Goal: Task Accomplishment & Management: Manage account settings

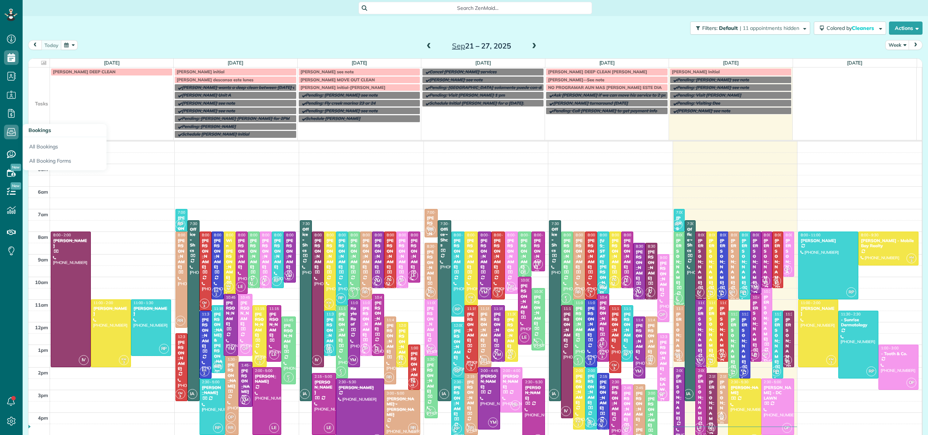
scroll to position [53, 0]
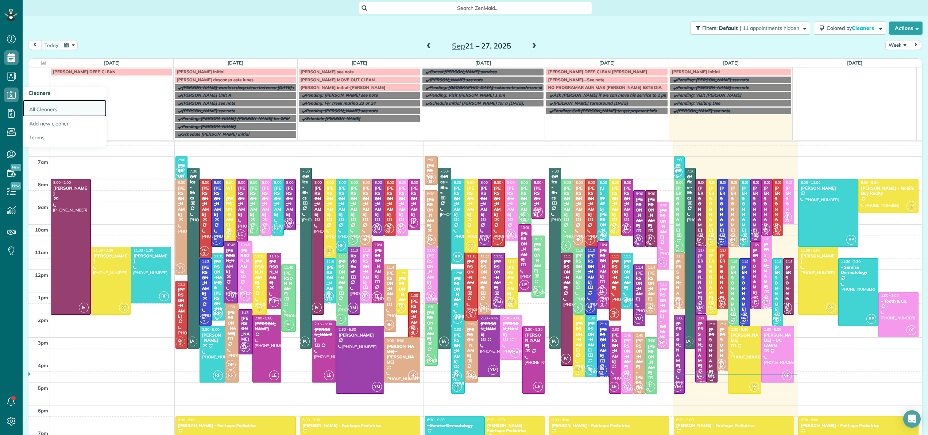
click at [42, 111] on link "All Cleaners" at bounding box center [65, 108] width 84 height 17
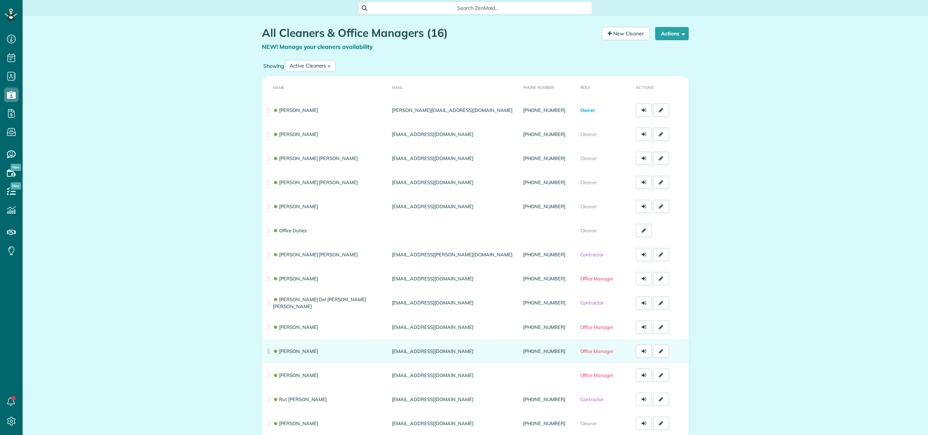
scroll to position [3, 3]
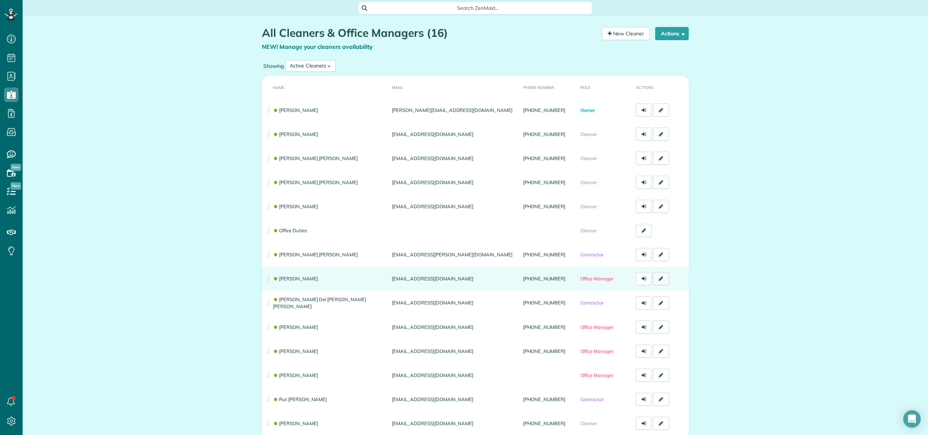
click at [659, 281] on icon at bounding box center [661, 278] width 4 height 5
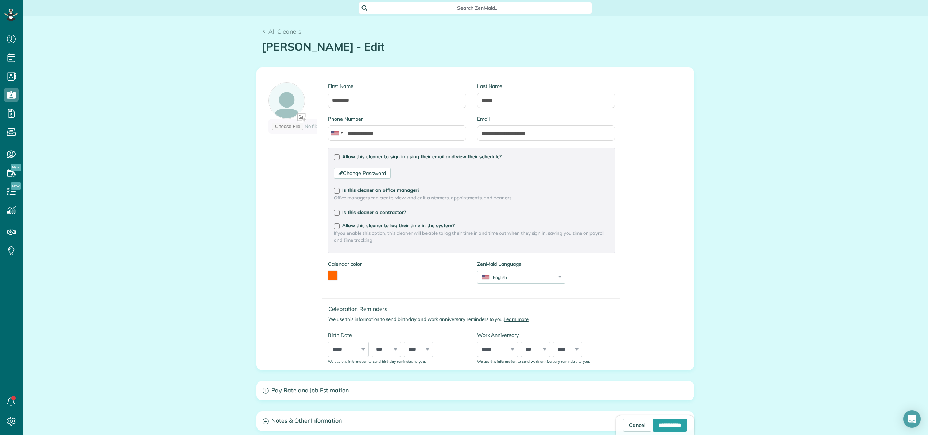
scroll to position [9, 0]
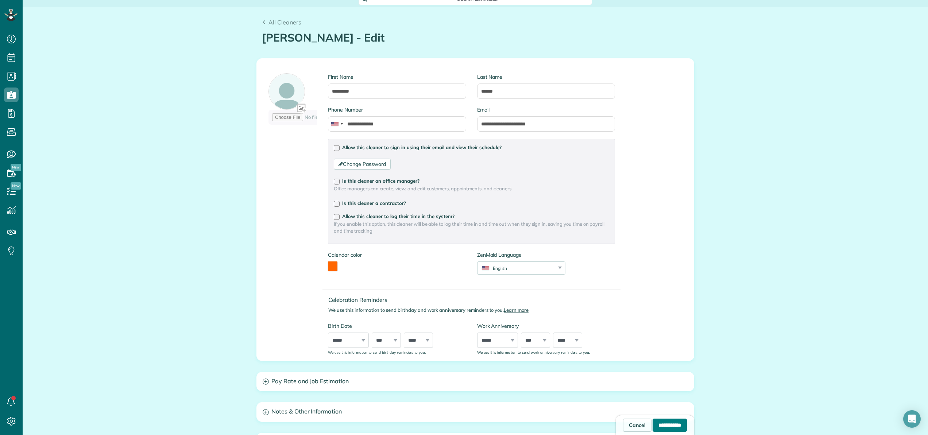
click at [655, 426] on input "**********" at bounding box center [670, 425] width 34 height 13
type input "**********"
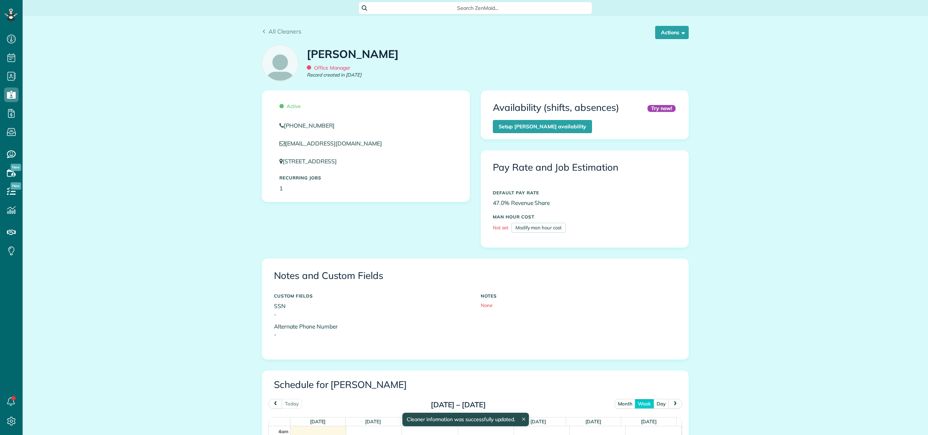
scroll to position [68, 0]
click at [665, 33] on button "Actions" at bounding box center [672, 32] width 34 height 13
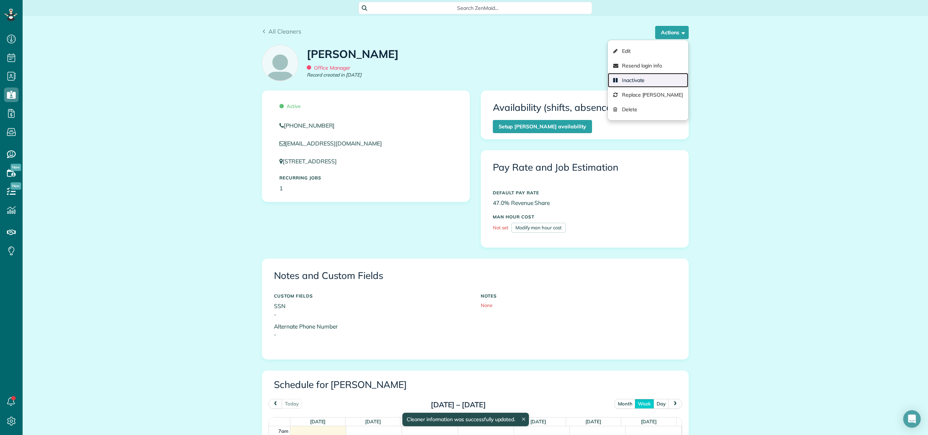
click at [645, 76] on link "Inactivate" at bounding box center [648, 80] width 81 height 15
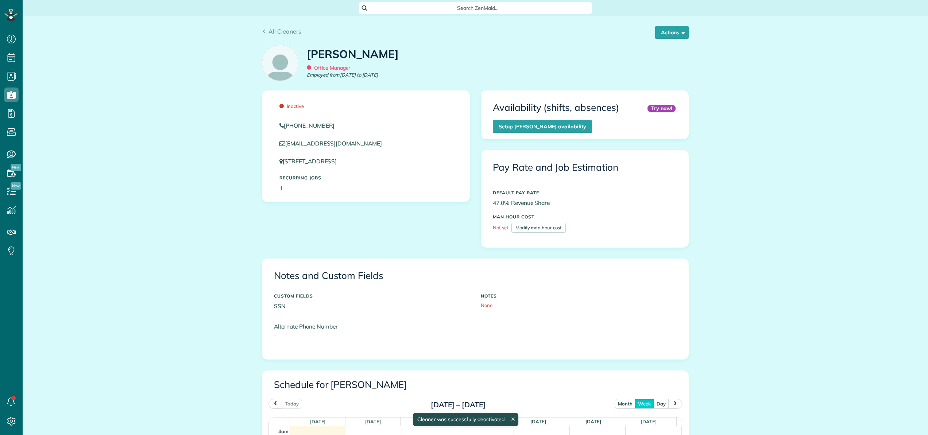
scroll to position [68, 0]
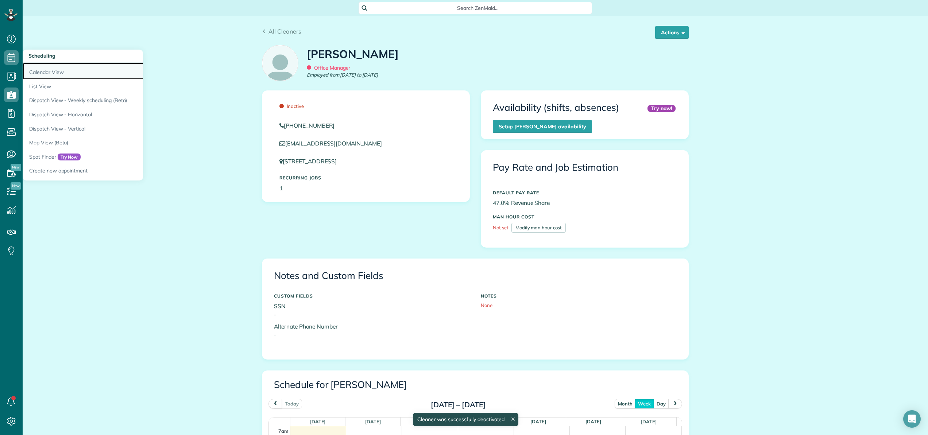
click at [42, 70] on link "Calendar View" at bounding box center [114, 71] width 182 height 17
